Goal: Navigation & Orientation: Find specific page/section

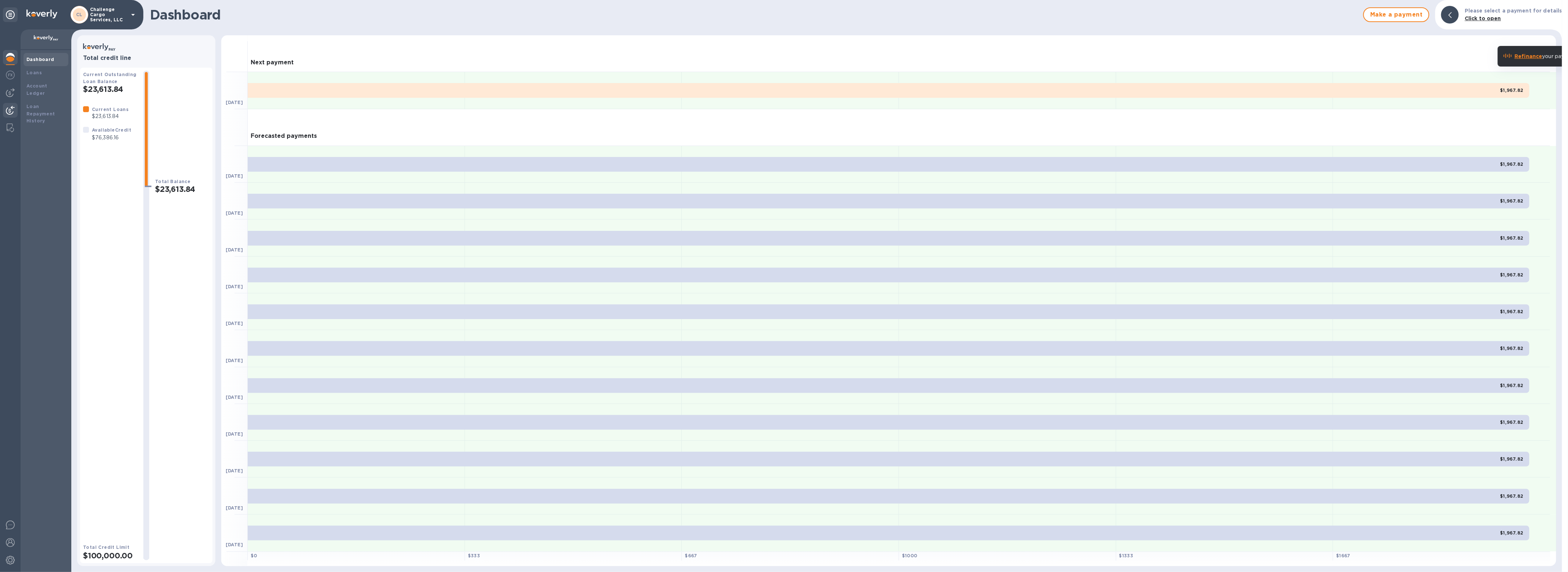
click at [6, 112] on img at bounding box center [10, 110] width 9 height 9
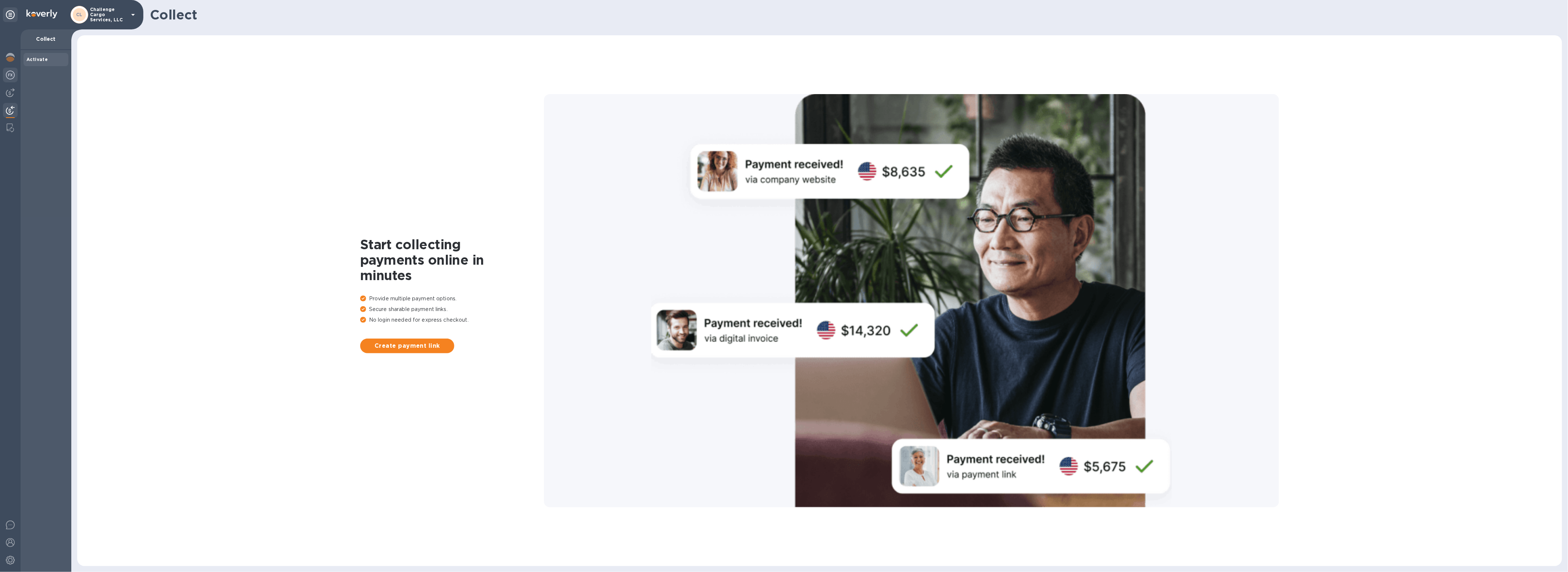
click at [9, 78] on img at bounding box center [10, 75] width 9 height 9
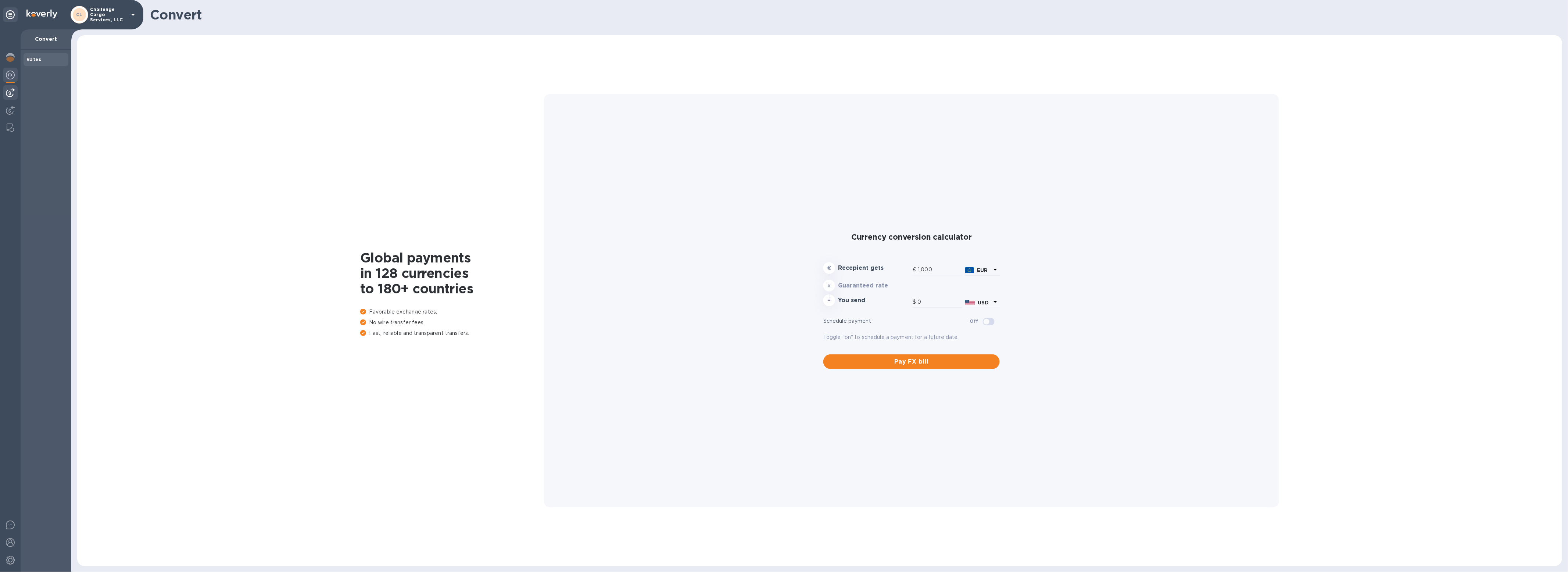
type input "1,170.73"
click at [8, 97] on img at bounding box center [10, 92] width 9 height 9
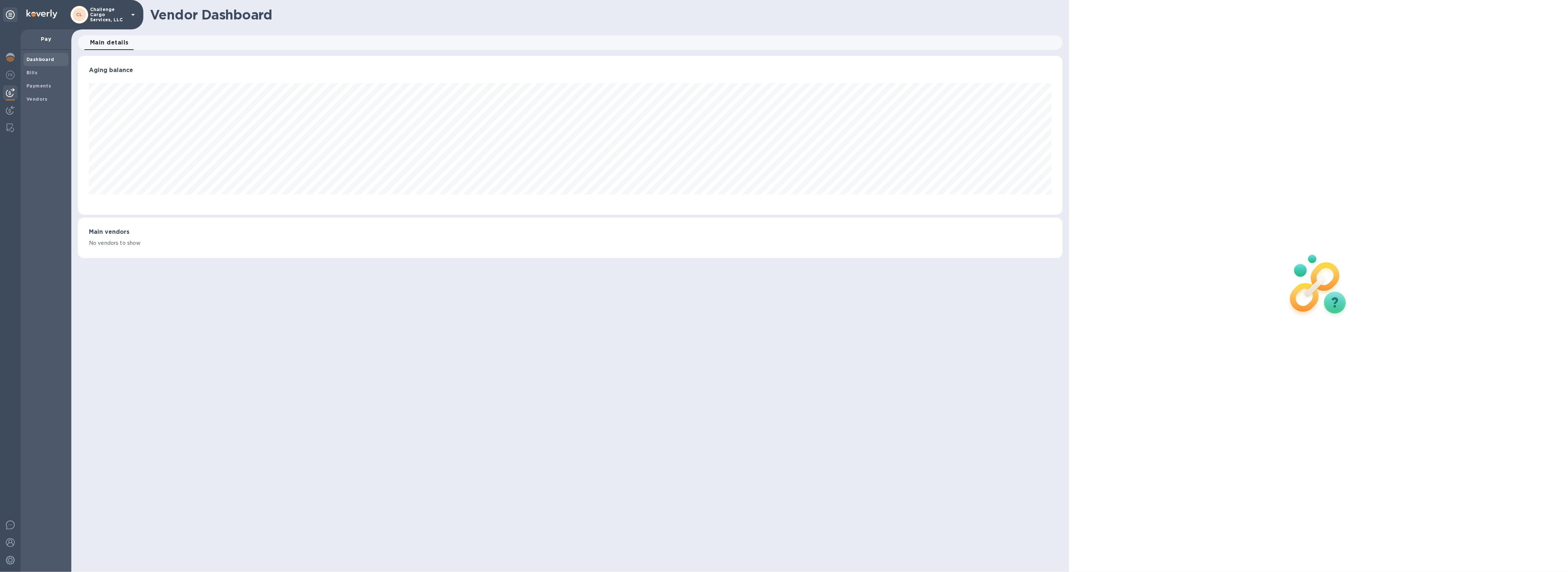
scroll to position [159, 984]
click at [125, 15] on p "Challenge Cargo Services, LLC" at bounding box center [108, 14] width 37 height 15
click at [114, 99] on p "International Trinity Customs Brokers" at bounding box center [145, 104] width 93 height 15
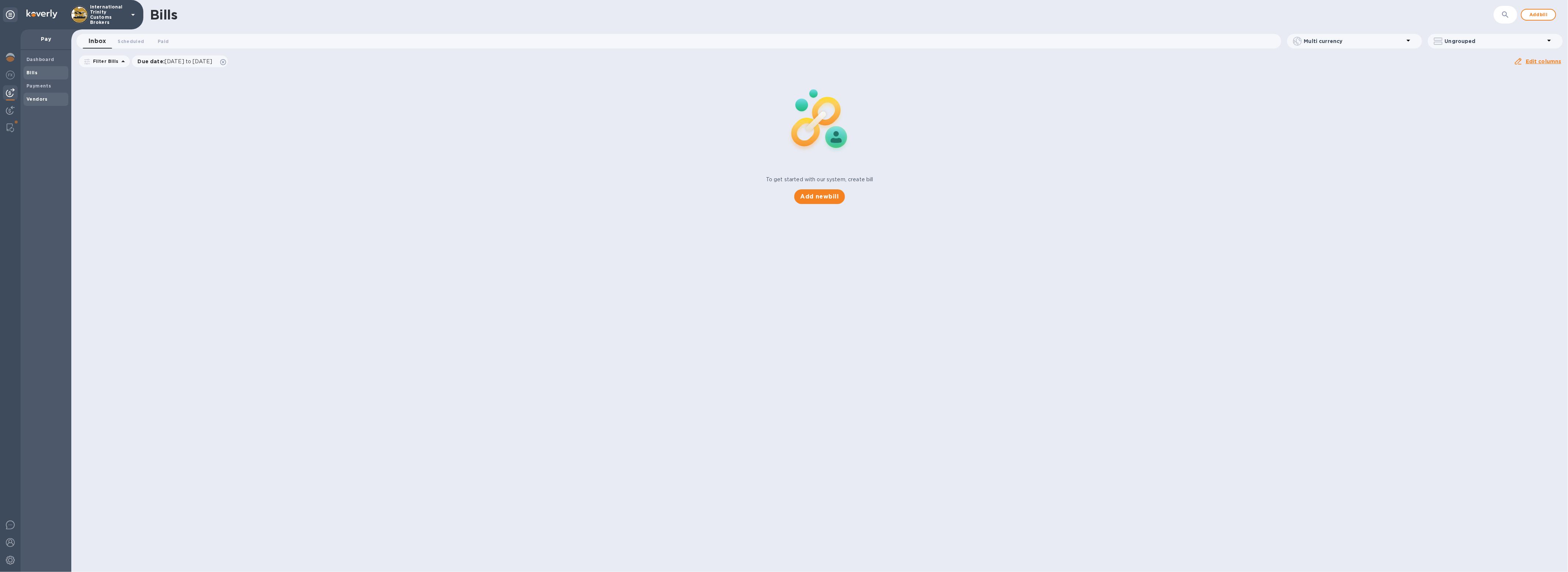
click at [37, 101] on b "Vendors" at bounding box center [37, 99] width 21 height 5
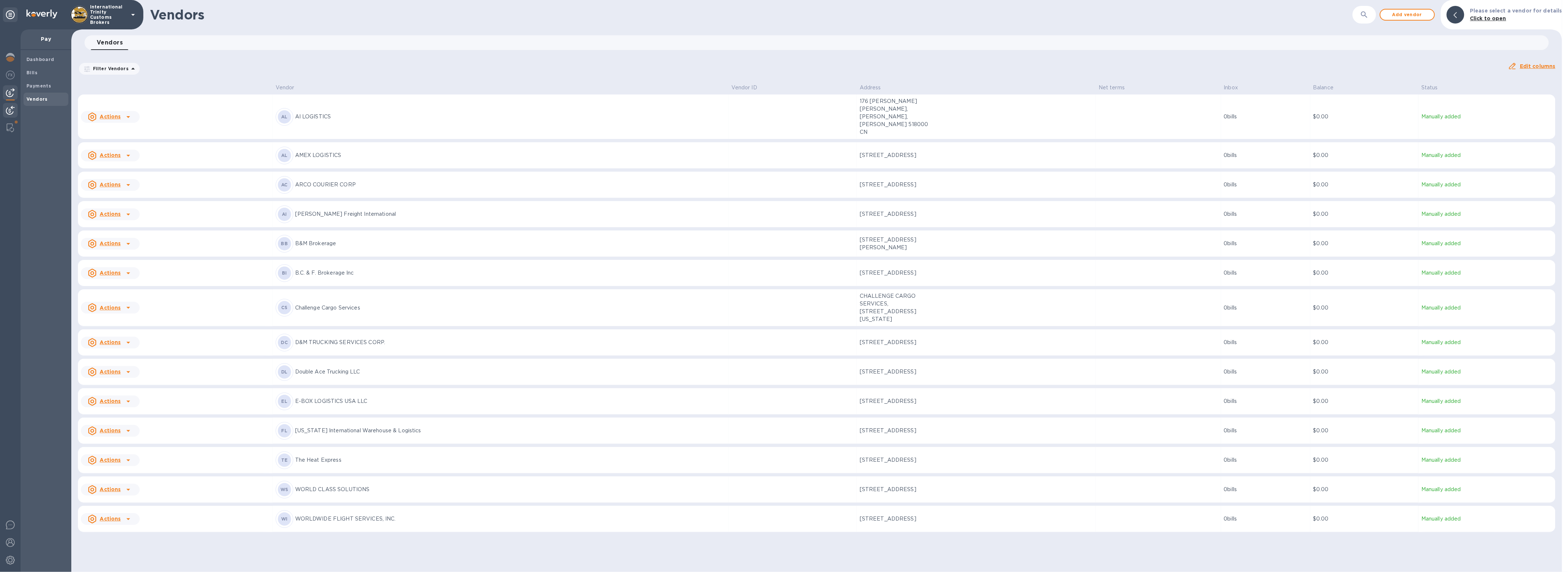
click at [8, 116] on div at bounding box center [10, 111] width 15 height 16
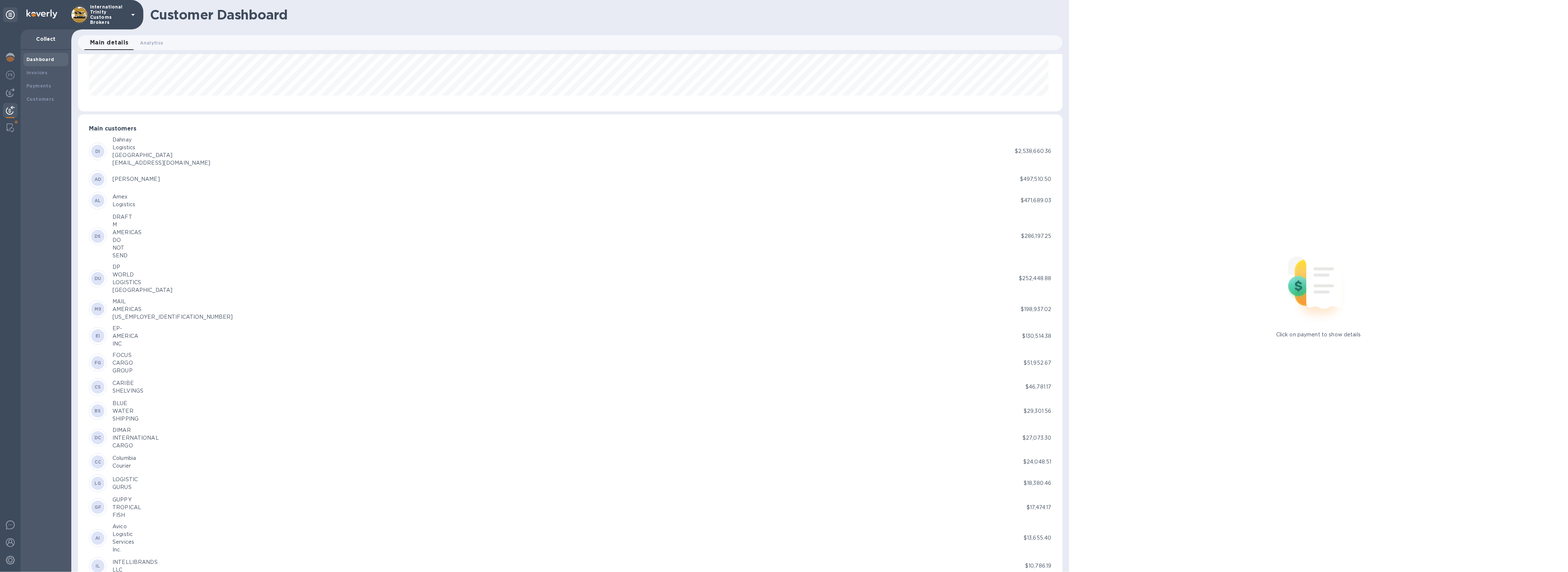
scroll to position [116, 0]
click at [48, 96] on div "Customers" at bounding box center [46, 99] width 39 height 7
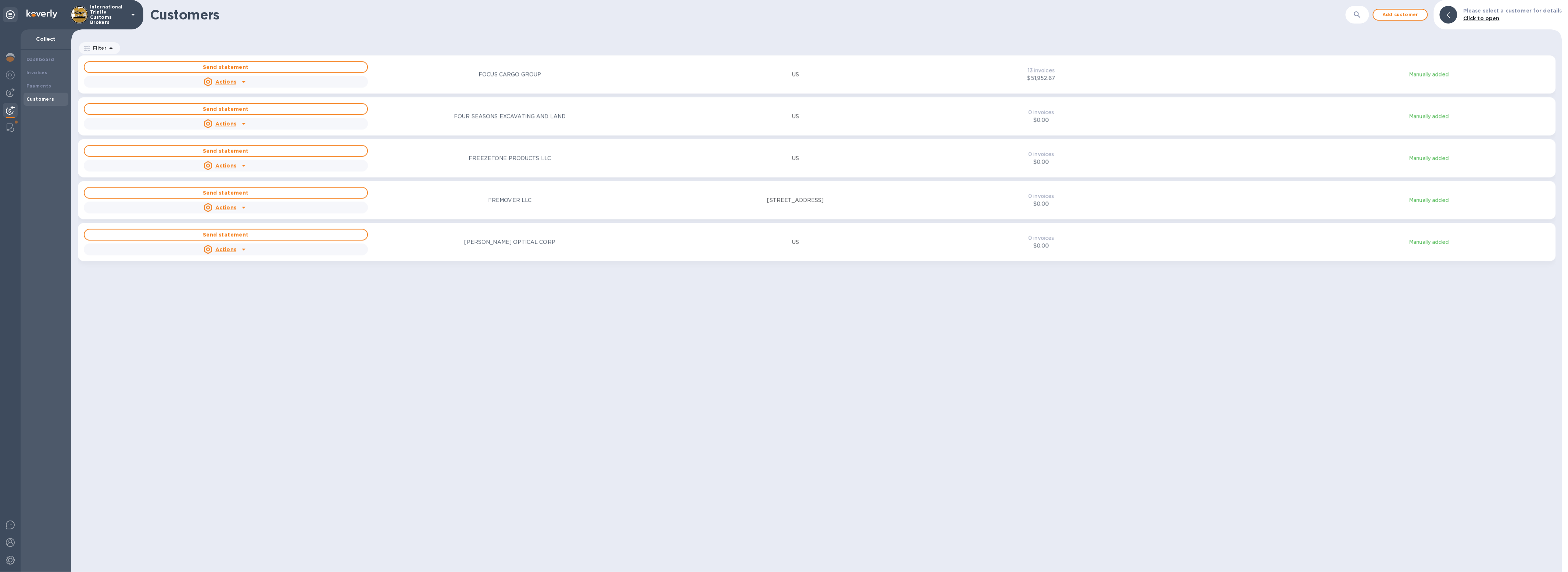
scroll to position [3152, 0]
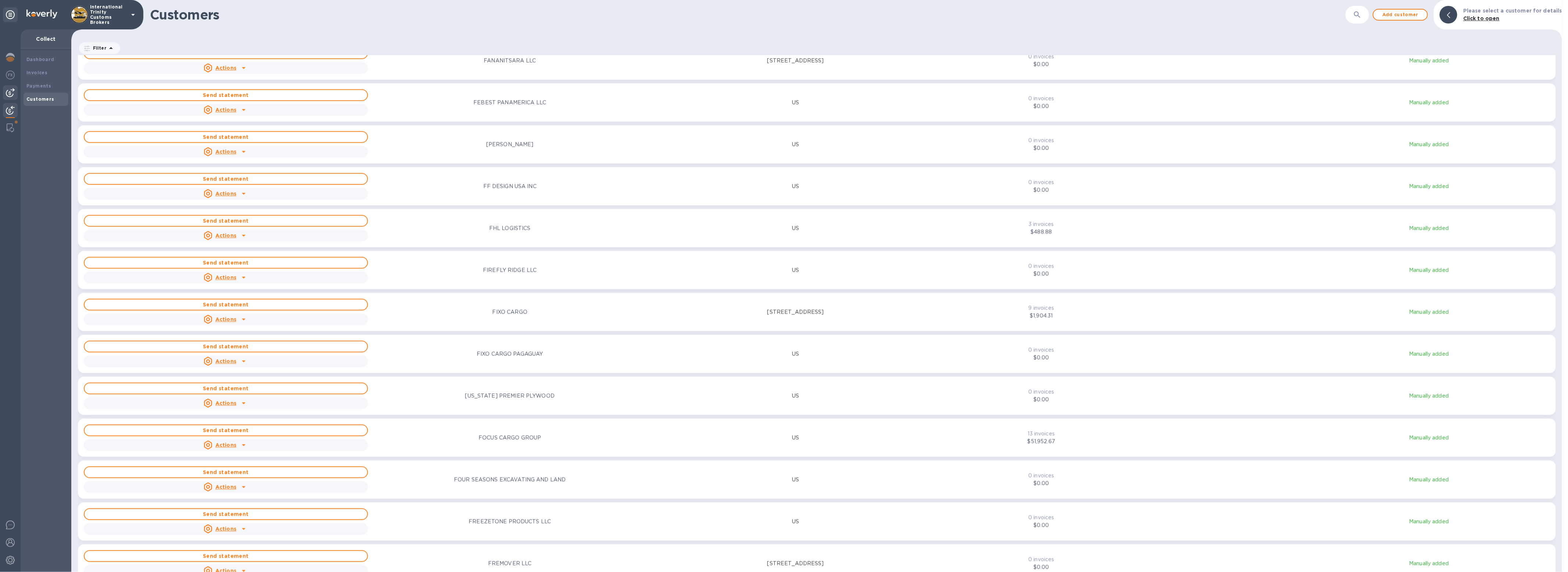
click at [10, 89] on img at bounding box center [10, 92] width 9 height 9
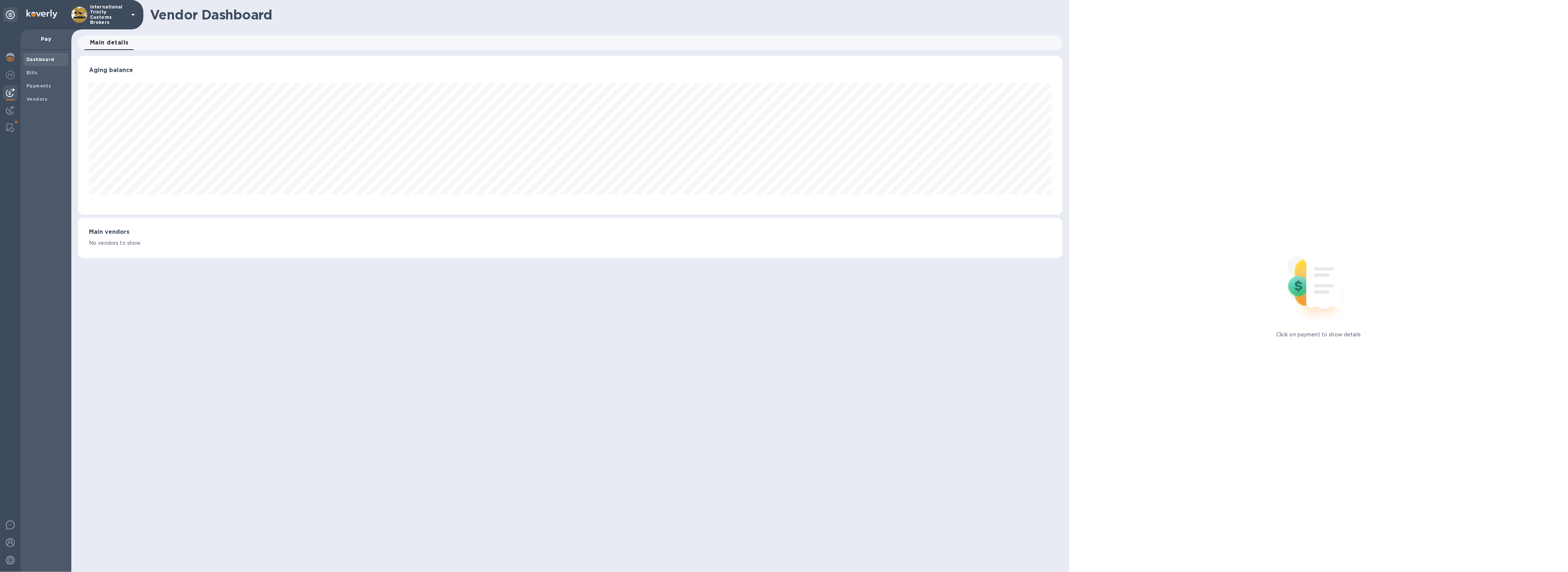
scroll to position [159, 984]
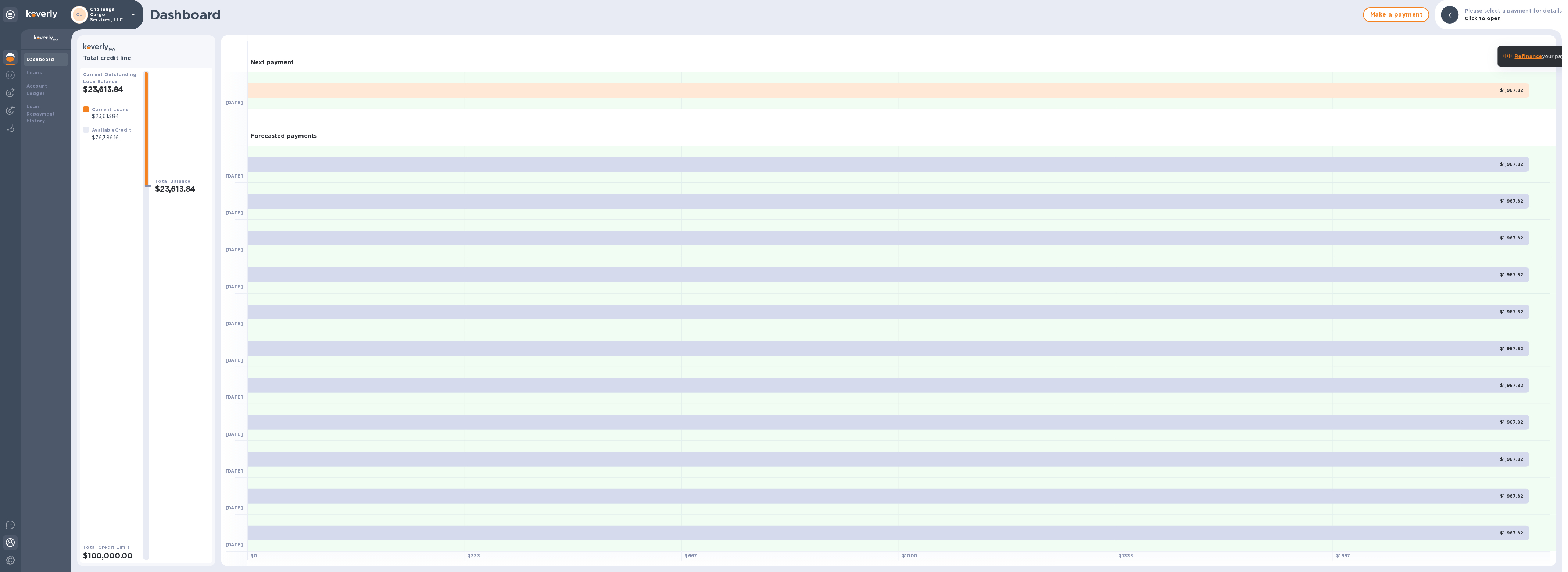
click at [10, 546] on img at bounding box center [10, 542] width 9 height 9
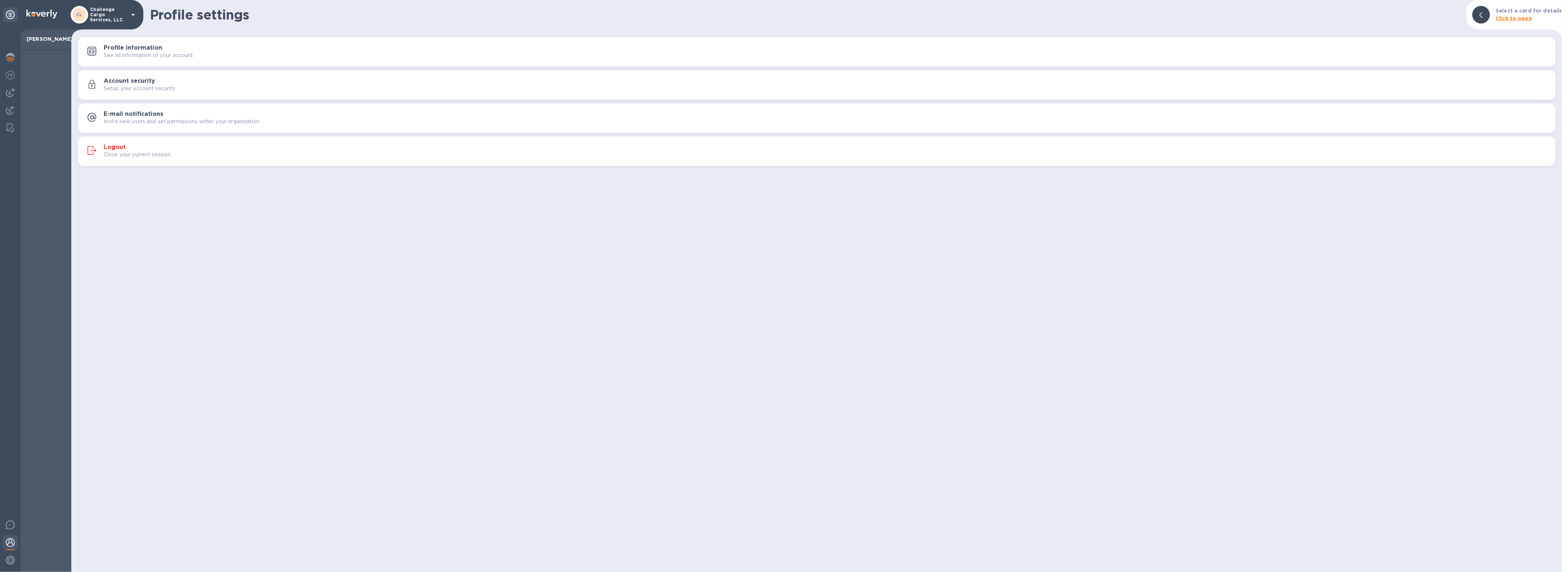
click at [116, 155] on p "Close your current session." at bounding box center [138, 155] width 68 height 8
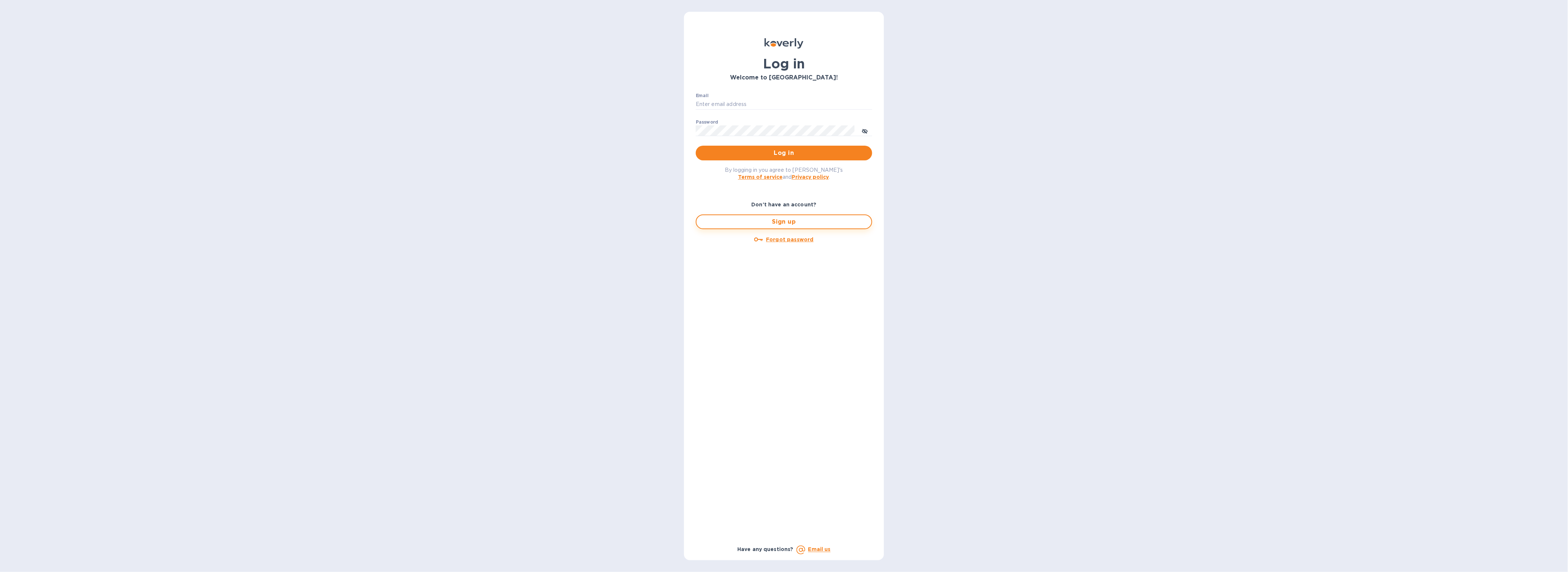
click at [793, 217] on span "Sign up" at bounding box center [784, 222] width 163 height 9
